Goal: Feedback & Contribution: Contribute content

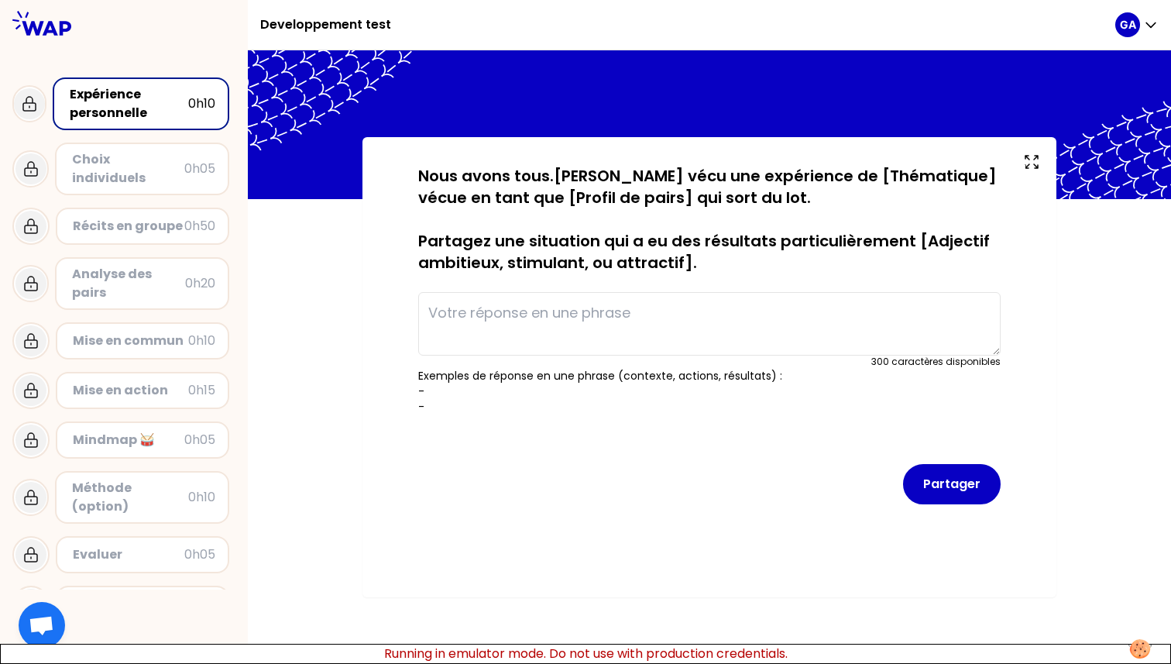
click at [595, 327] on textarea at bounding box center [709, 323] width 582 height 63
click at [969, 482] on button "Partager" at bounding box center [952, 484] width 98 height 40
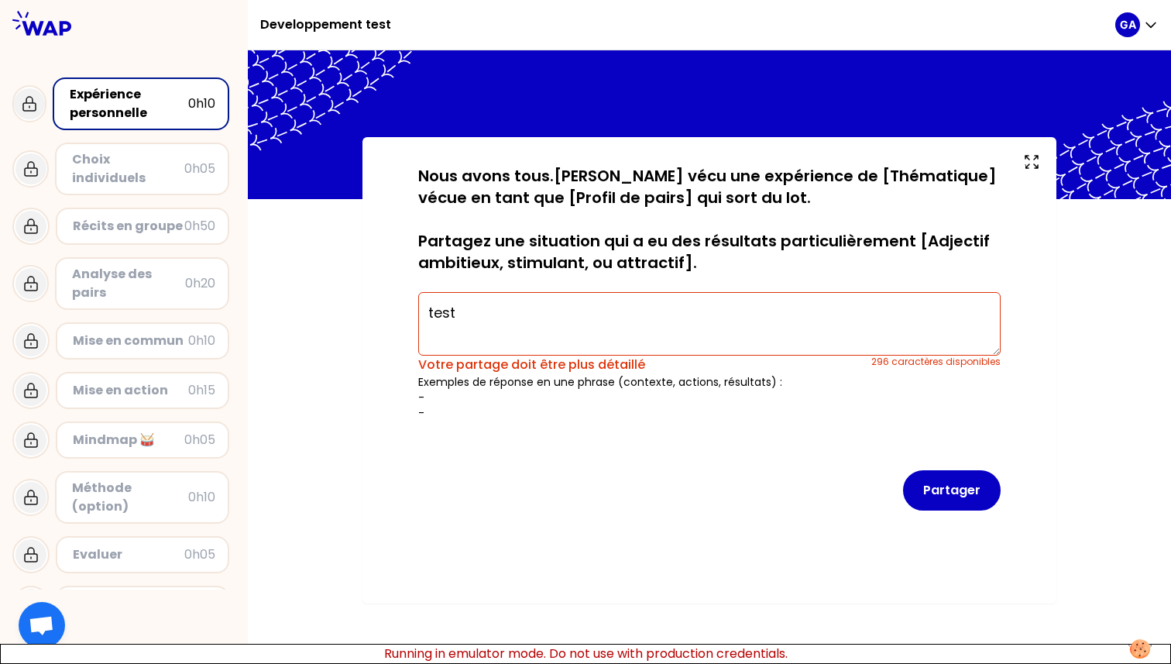
click at [622, 321] on textarea "test" at bounding box center [709, 323] width 582 height 63
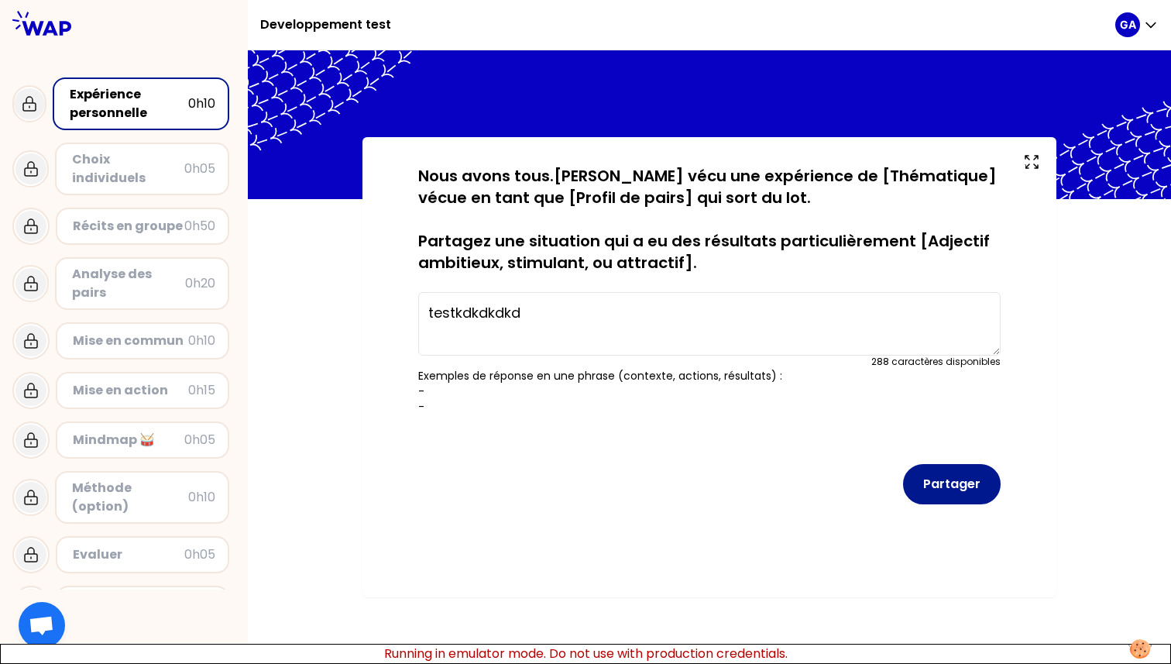
type textarea "testkdkdkdkd"
click at [951, 484] on button "Partager" at bounding box center [952, 484] width 98 height 40
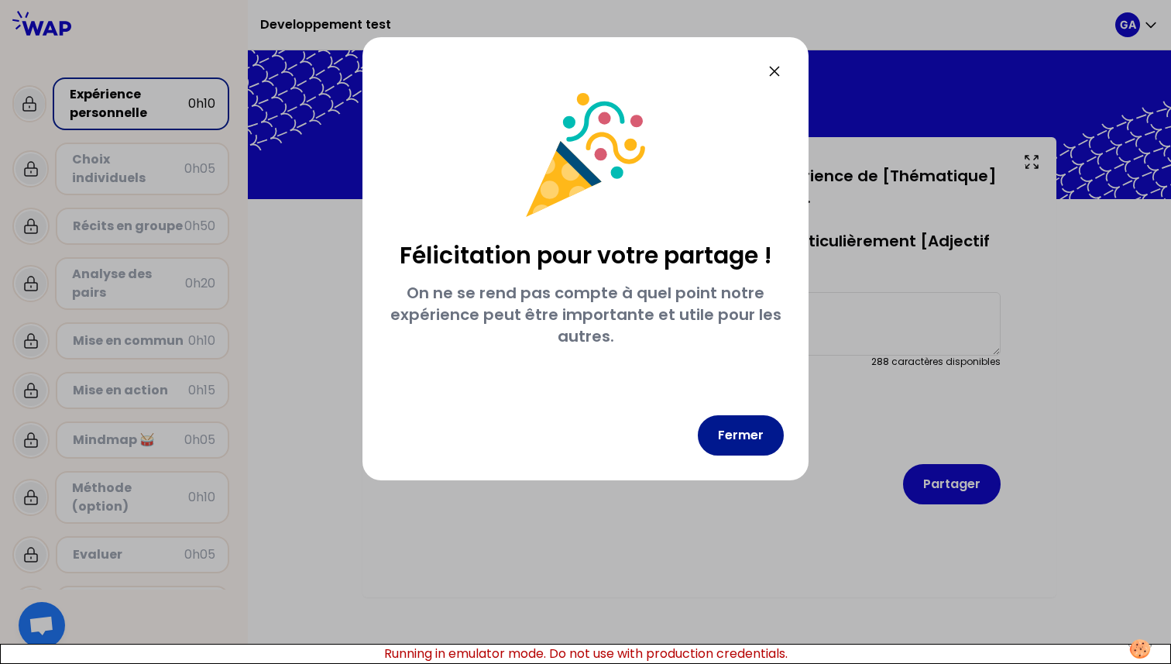
click at [740, 426] on button "Fermer" at bounding box center [741, 435] width 86 height 40
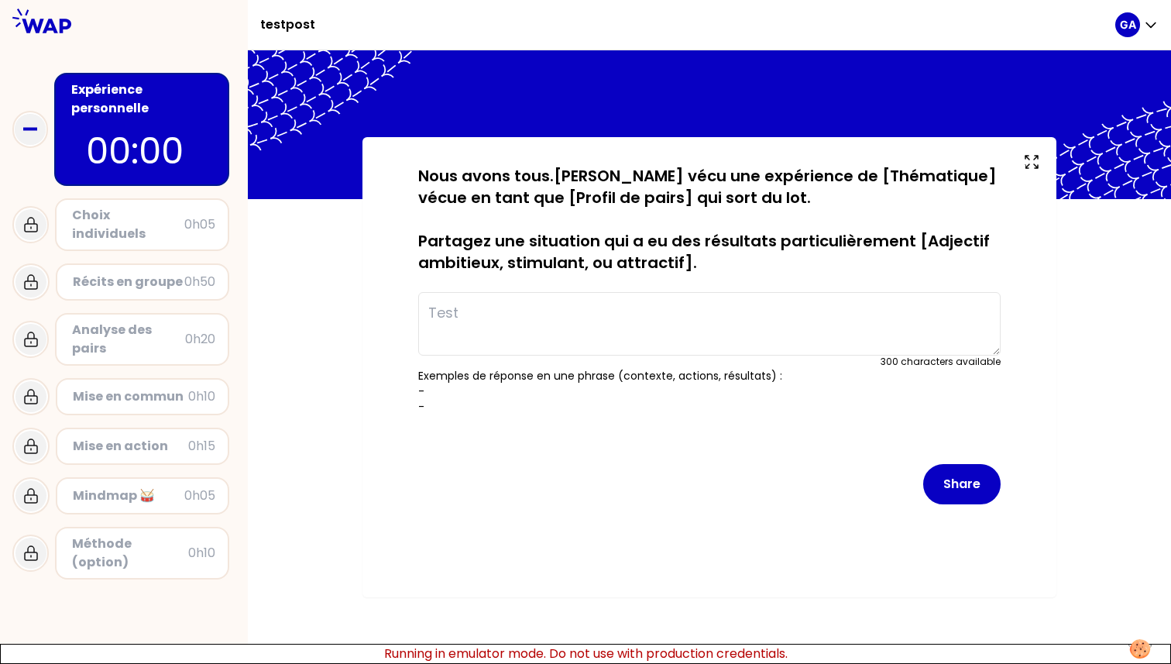
click at [540, 340] on textarea at bounding box center [709, 323] width 582 height 63
type textarea "this is a very long test"
click at [976, 487] on button "Share" at bounding box center [961, 484] width 77 height 40
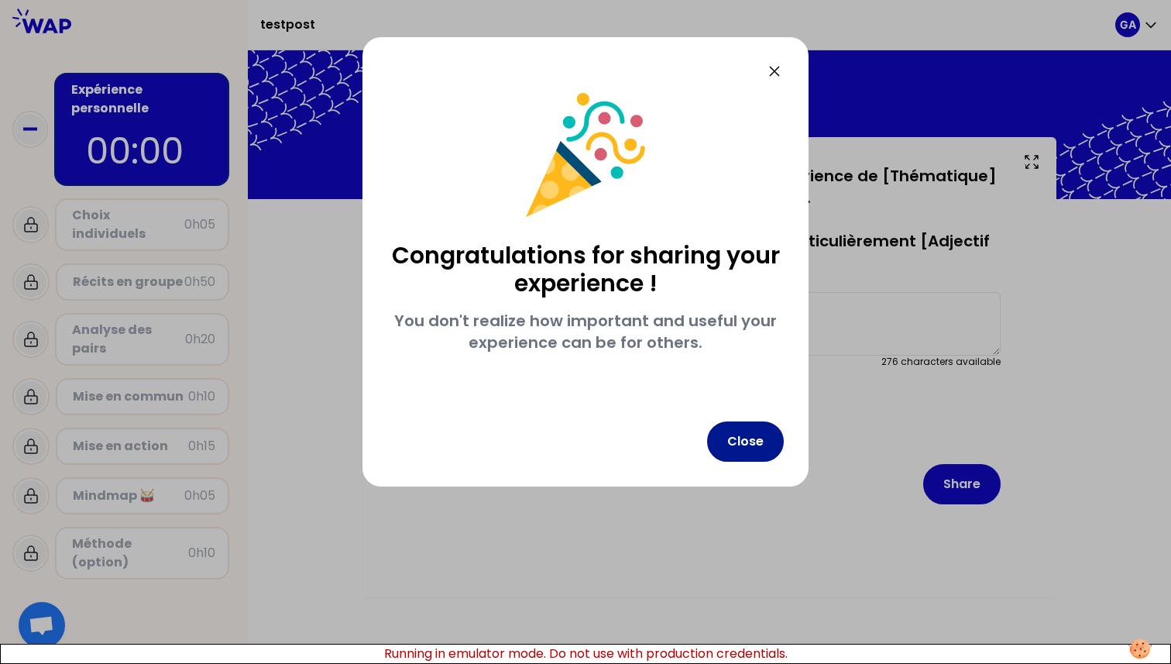
click at [731, 445] on button "Close" at bounding box center [745, 441] width 77 height 40
